Goal: Information Seeking & Learning: Check status

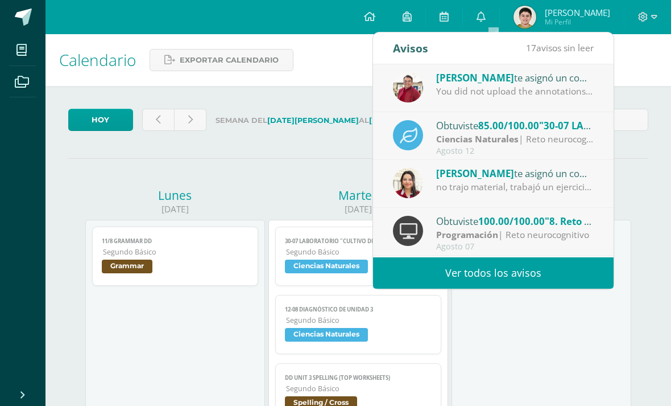
click at [568, 93] on div "You did not upload the annotations taken in class." at bounding box center [515, 91] width 158 height 13
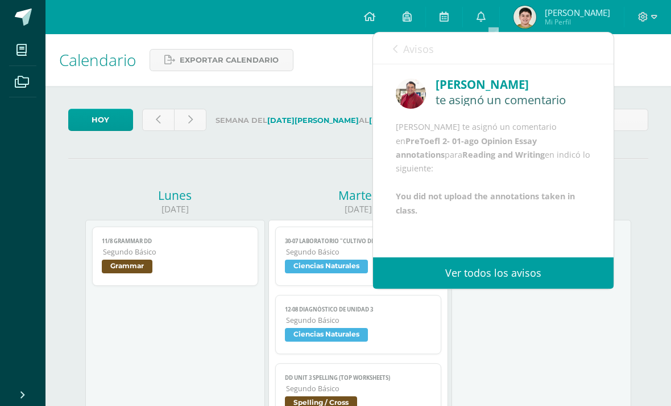
scroll to position [17, 0]
click at [396, 56] on link "Avisos" at bounding box center [413, 48] width 41 height 32
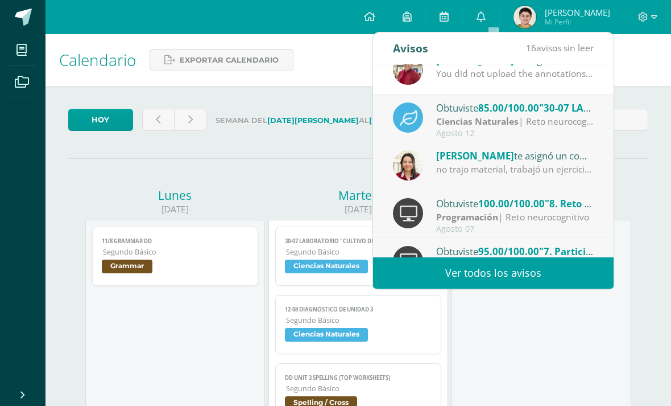
scroll to position [29, 0]
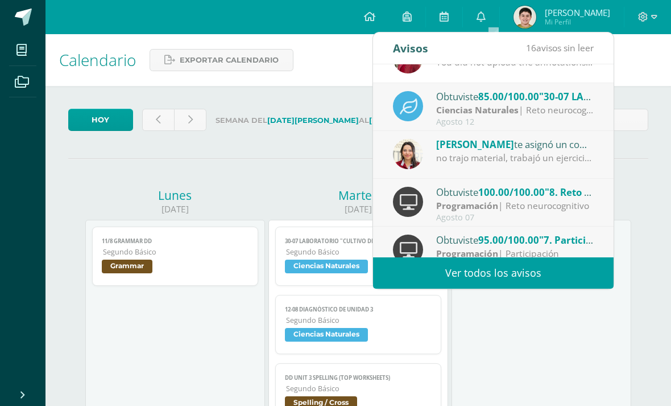
click at [575, 150] on div "Michelle Archila te asignó un comentario en '2025-07-31 Proyecto de lámpara' pa…" at bounding box center [515, 144] width 158 height 15
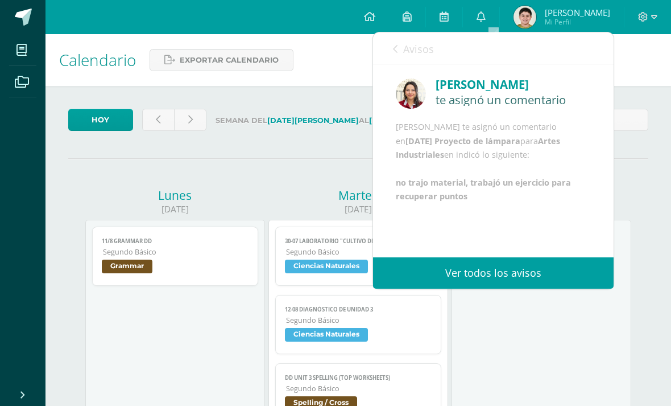
scroll to position [10, 0]
click at [395, 52] on icon at bounding box center [395, 48] width 5 height 9
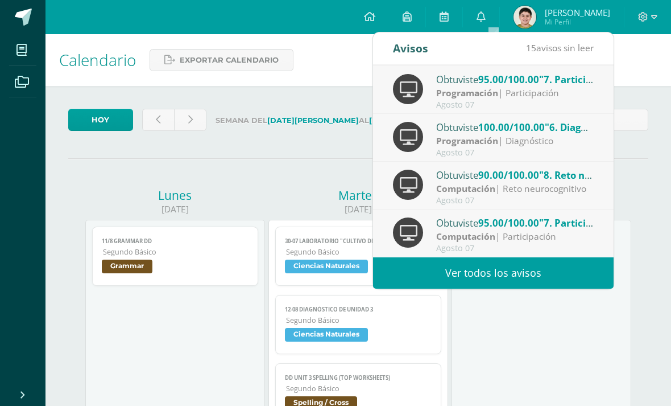
scroll to position [191, 0]
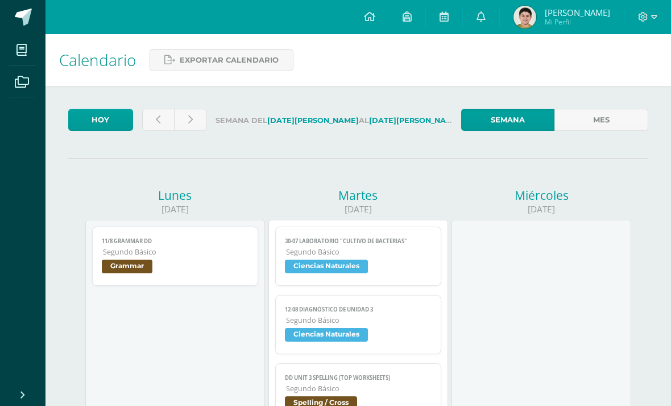
click at [181, 121] on link at bounding box center [190, 120] width 32 height 22
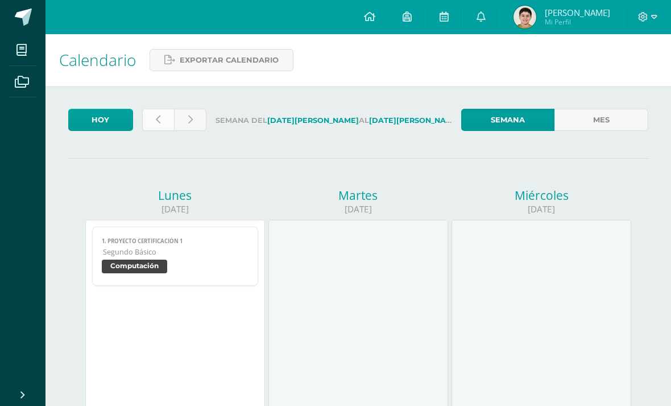
click at [154, 117] on link at bounding box center [158, 120] width 32 height 22
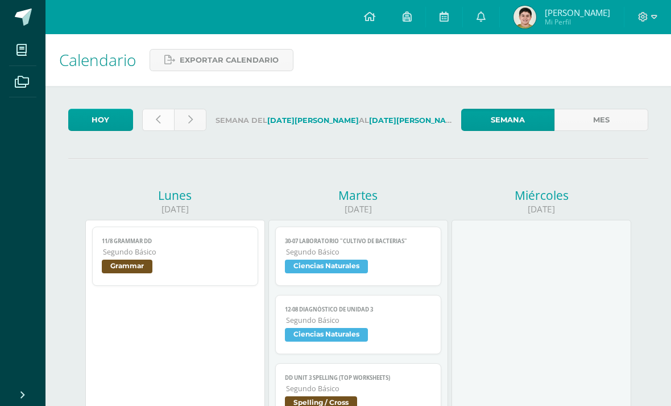
click at [156, 129] on link at bounding box center [158, 120] width 32 height 22
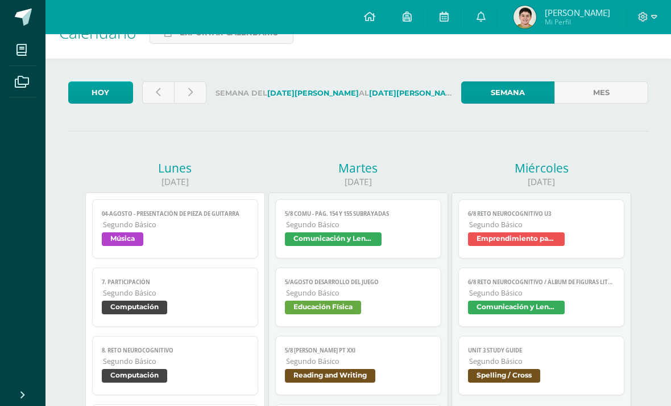
scroll to position [26, 0]
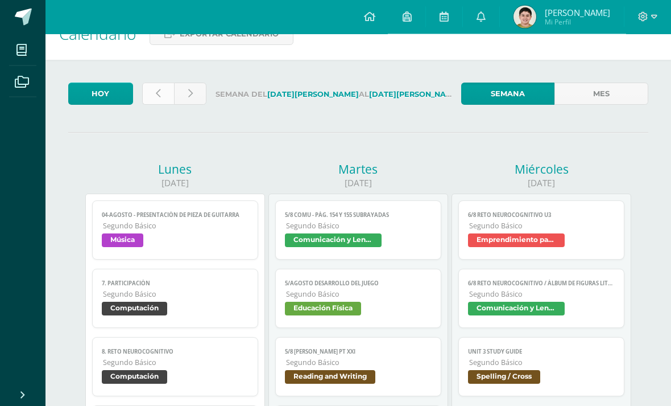
click at [155, 88] on link at bounding box center [158, 94] width 32 height 22
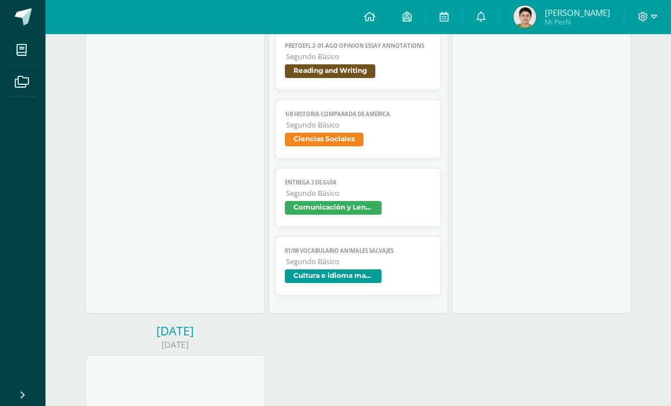
scroll to position [1346, 0]
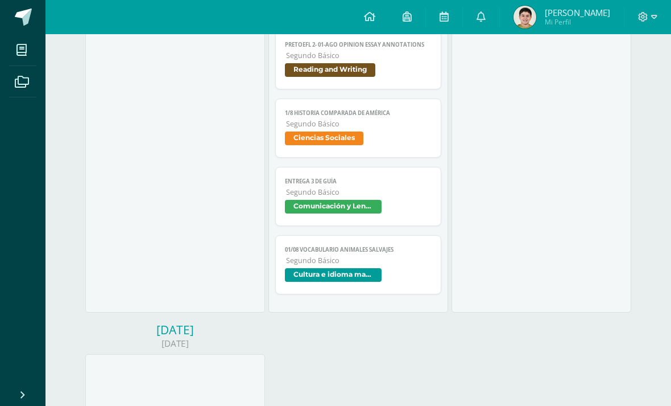
click at [394, 216] on span "Comunicación y Lenguaje" at bounding box center [358, 208] width 146 height 16
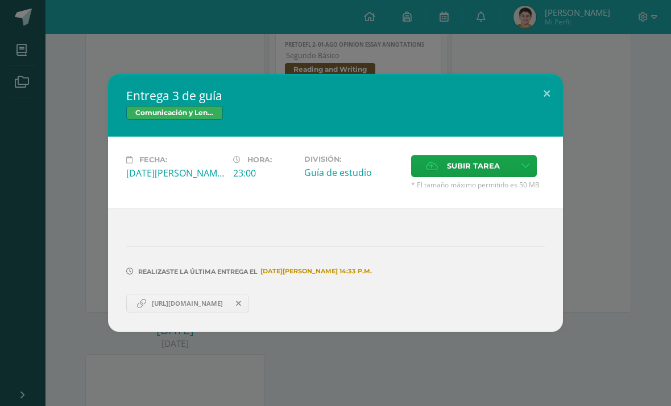
click at [166, 313] on link "https://centroeducativoelvalle-my.sharepoint.com/:w:/g/personal/pablo_anleu_cen…" at bounding box center [187, 303] width 123 height 19
click at [554, 102] on button at bounding box center [547, 93] width 32 height 39
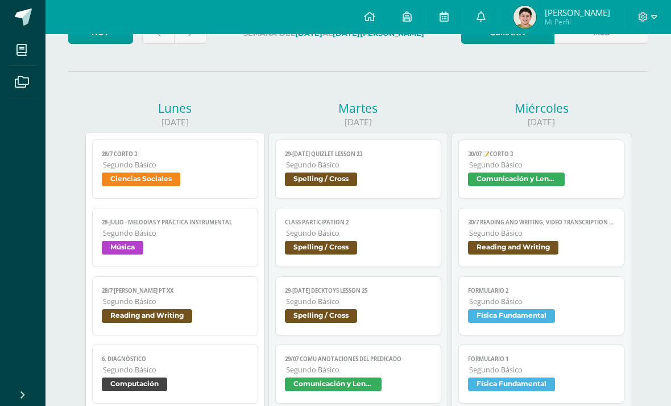
scroll to position [50, 0]
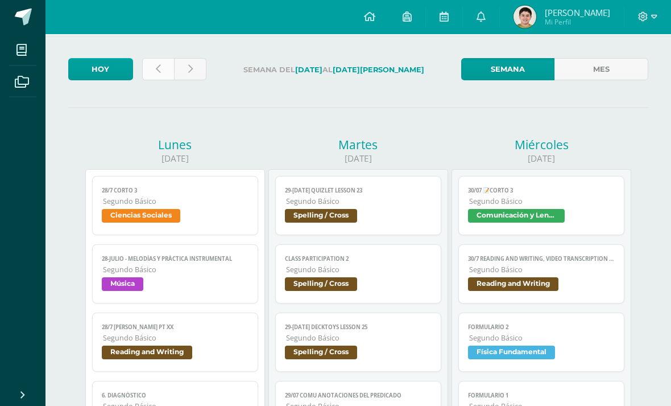
click at [161, 78] on link at bounding box center [158, 70] width 32 height 22
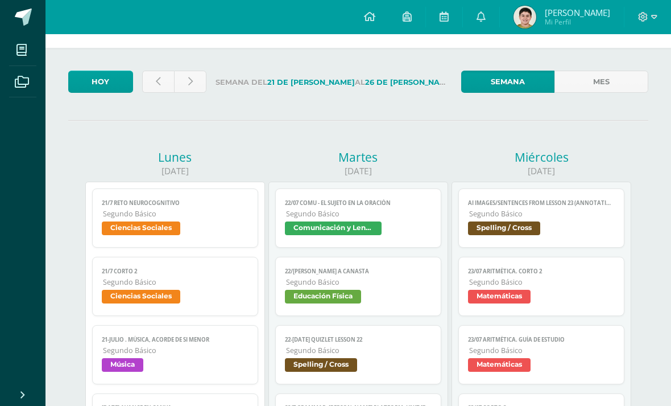
scroll to position [36, 0]
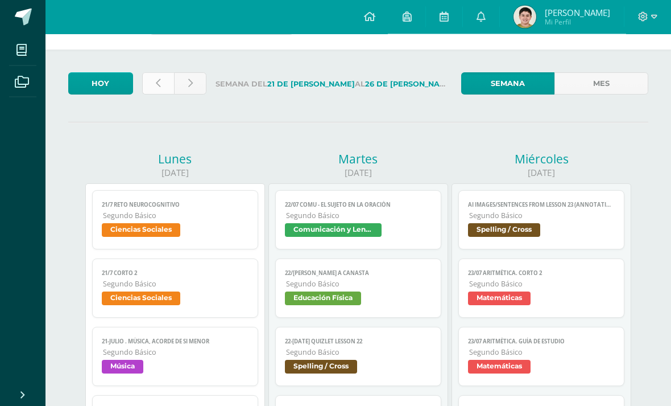
click at [143, 74] on link at bounding box center [158, 84] width 32 height 22
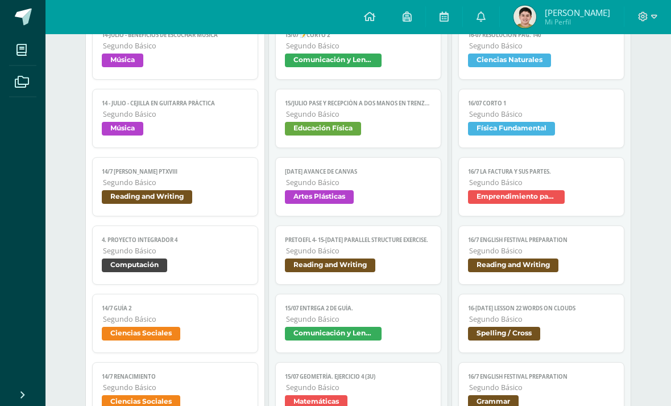
scroll to position [206, 0]
click at [286, 353] on link "15/07 Entrega 2 de Guía. Segundo Básico Comunicación y Lenguaje" at bounding box center [358, 323] width 166 height 59
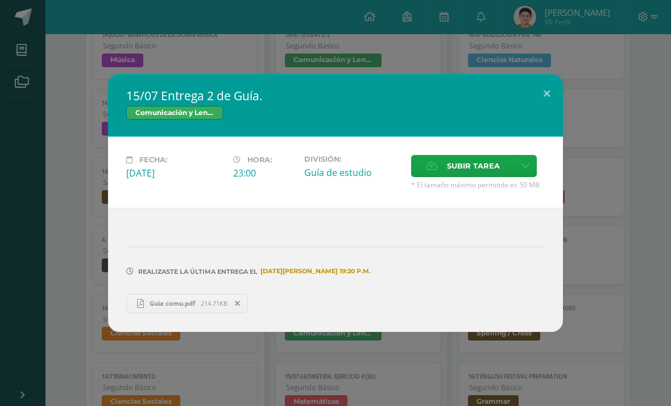
click at [162, 307] on span "Guia comu.pdf" at bounding box center [172, 303] width 57 height 9
